Goal: Browse casually

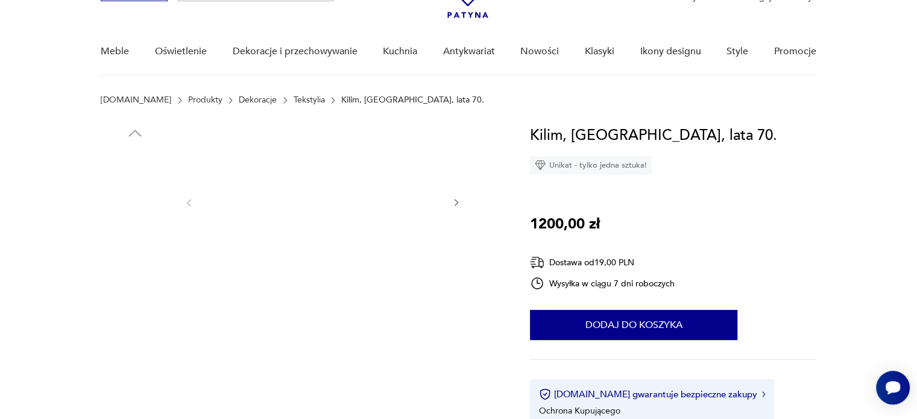
click at [321, 195] on img at bounding box center [322, 201] width 233 height 155
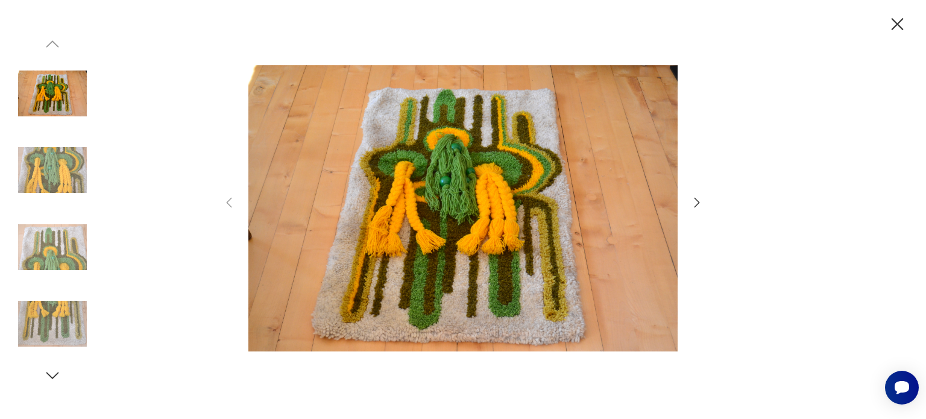
click at [893, 20] on icon "button" at bounding box center [897, 24] width 12 height 12
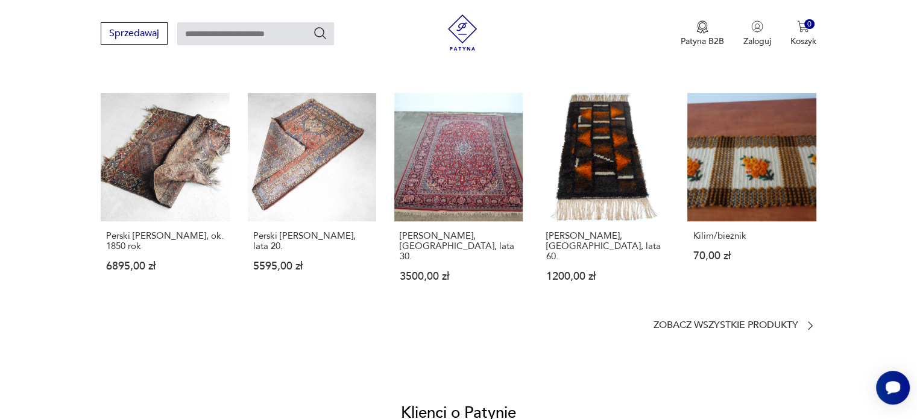
scroll to position [928, 0]
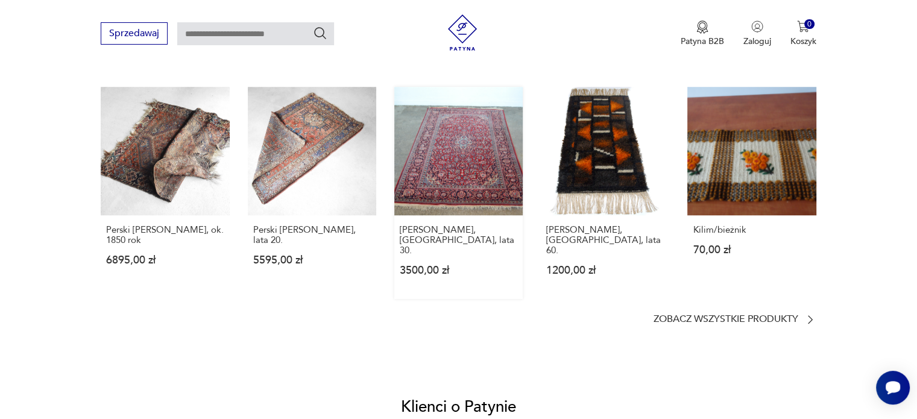
click at [495, 177] on link "[PERSON_NAME], [GEOGRAPHIC_DATA], lata 30. 3500,00 zł" at bounding box center [458, 193] width 128 height 212
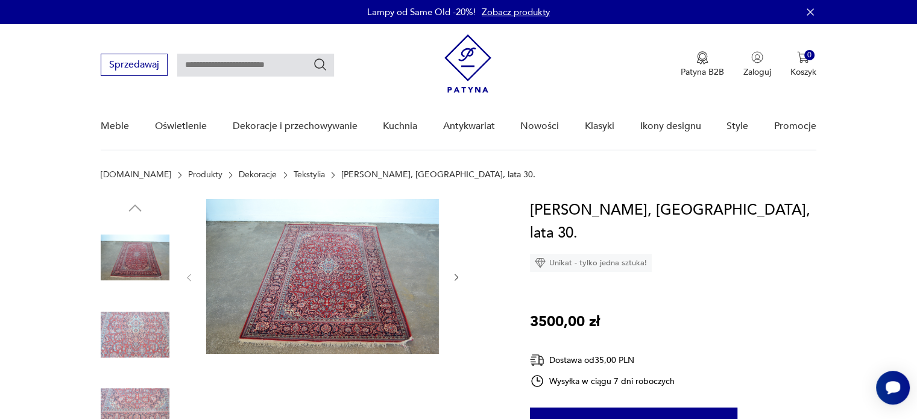
scroll to position [105, 0]
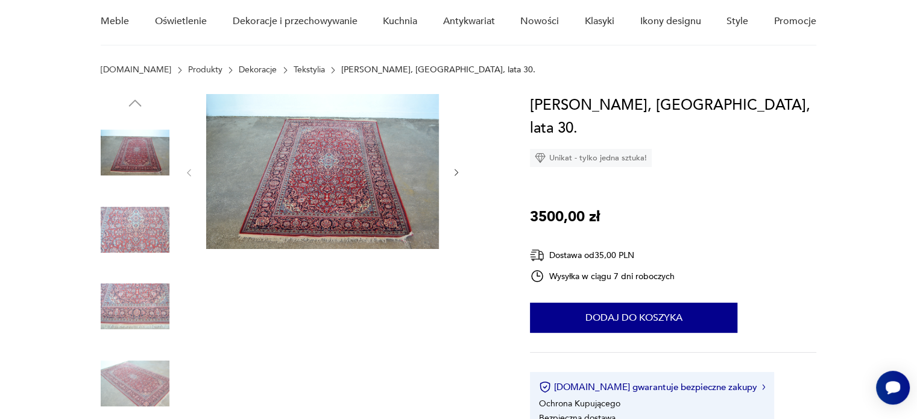
click at [145, 219] on img at bounding box center [135, 229] width 69 height 69
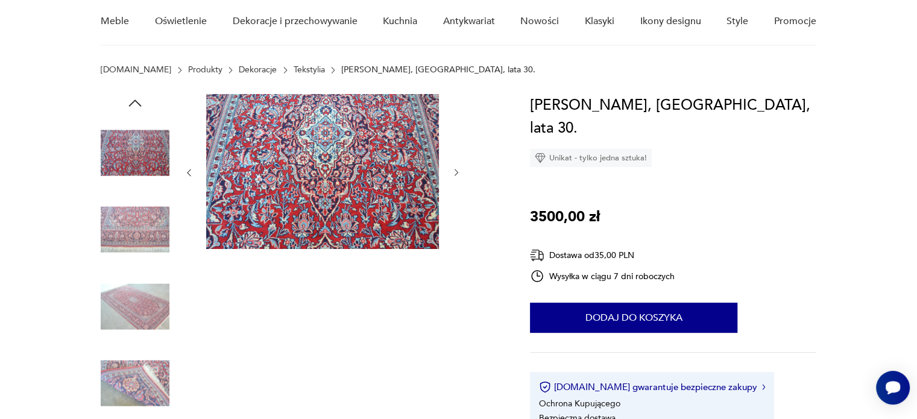
click at [123, 310] on img at bounding box center [135, 306] width 69 height 69
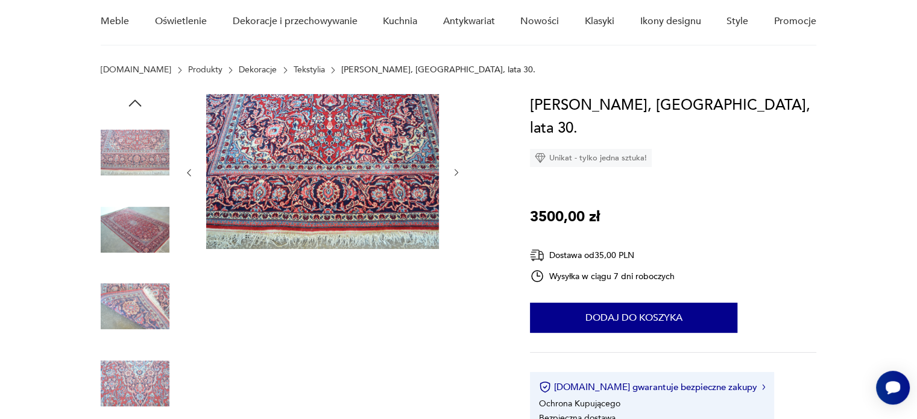
click at [134, 281] on img at bounding box center [135, 306] width 69 height 69
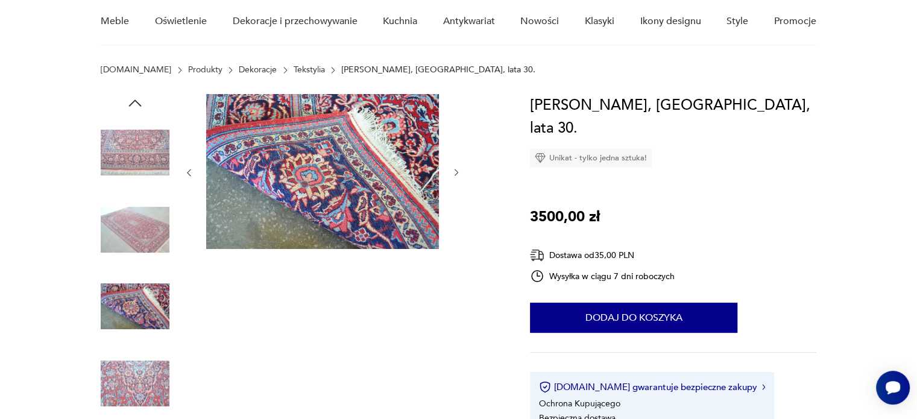
click at [139, 344] on div at bounding box center [135, 268] width 69 height 301
click at [130, 373] on img at bounding box center [135, 383] width 69 height 69
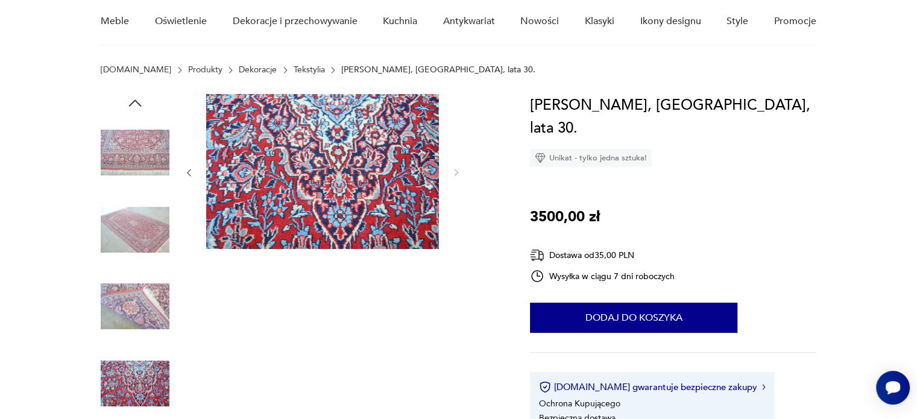
click at [151, 216] on img at bounding box center [135, 229] width 69 height 69
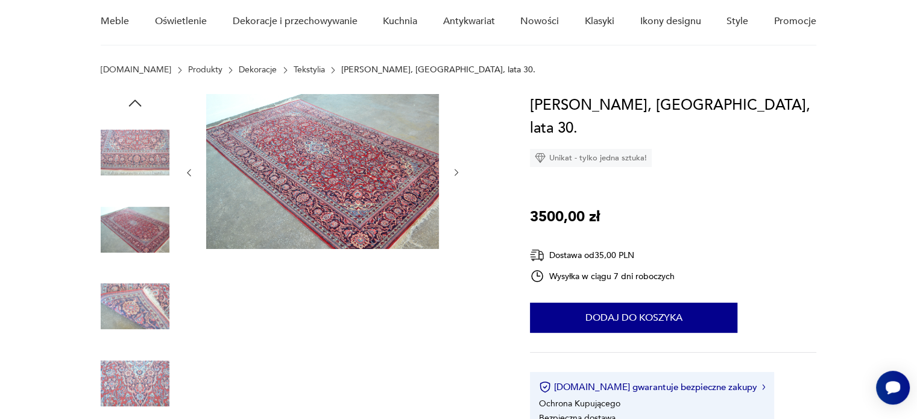
click at [147, 278] on img at bounding box center [135, 306] width 69 height 69
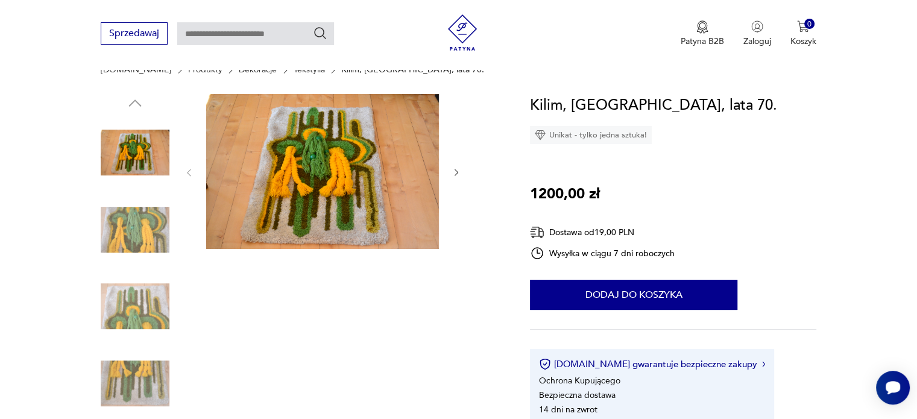
scroll to position [958, 0]
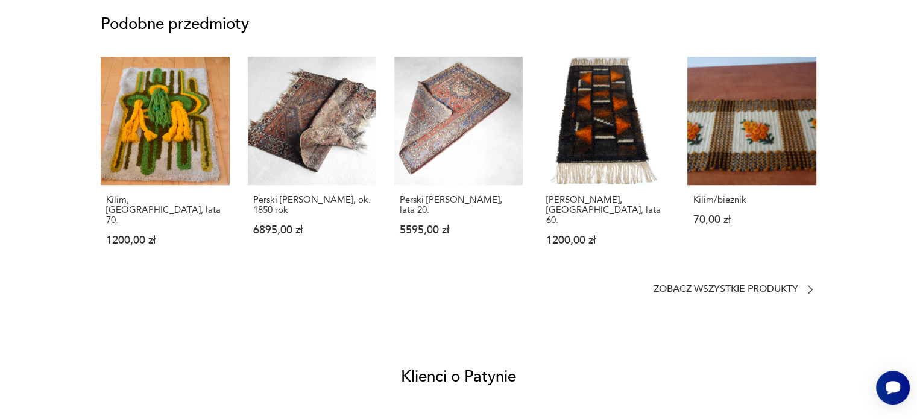
scroll to position [75, 0]
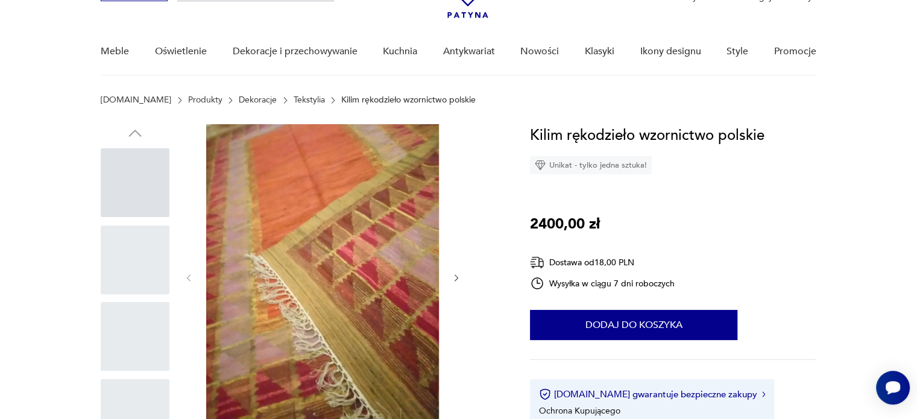
scroll to position [10, 0]
